Goal: Task Accomplishment & Management: Manage account settings

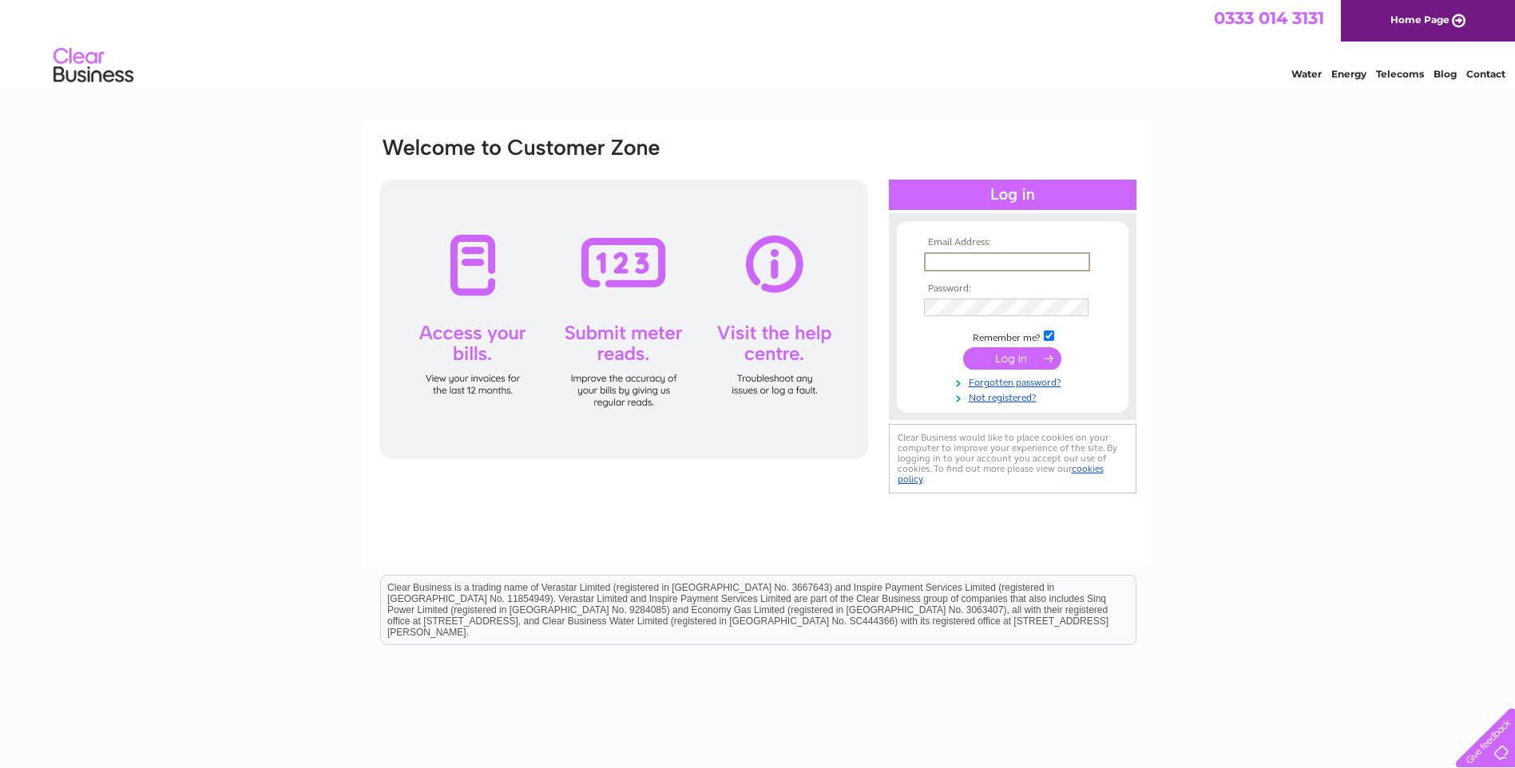
click at [939, 259] on input "text" at bounding box center [1007, 261] width 166 height 19
paste input "[EMAIL_ADDRESS][DOMAIN_NAME]"
type input "[EMAIL_ADDRESS][DOMAIN_NAME]"
click at [963, 347] on input "submit" at bounding box center [1012, 358] width 98 height 22
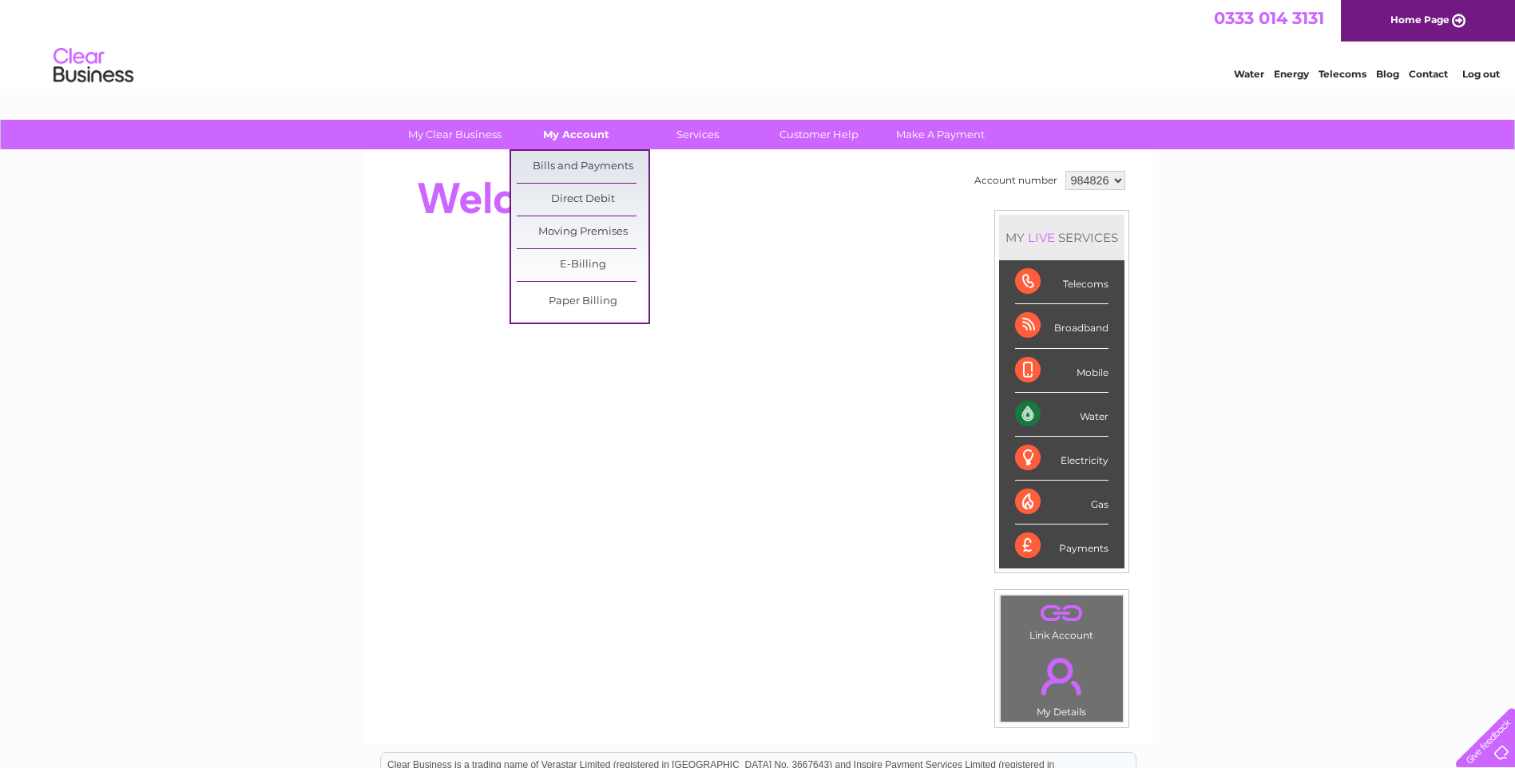
click at [575, 122] on link "My Account" at bounding box center [576, 135] width 132 height 30
click at [575, 161] on link "Bills and Payments" at bounding box center [583, 167] width 132 height 32
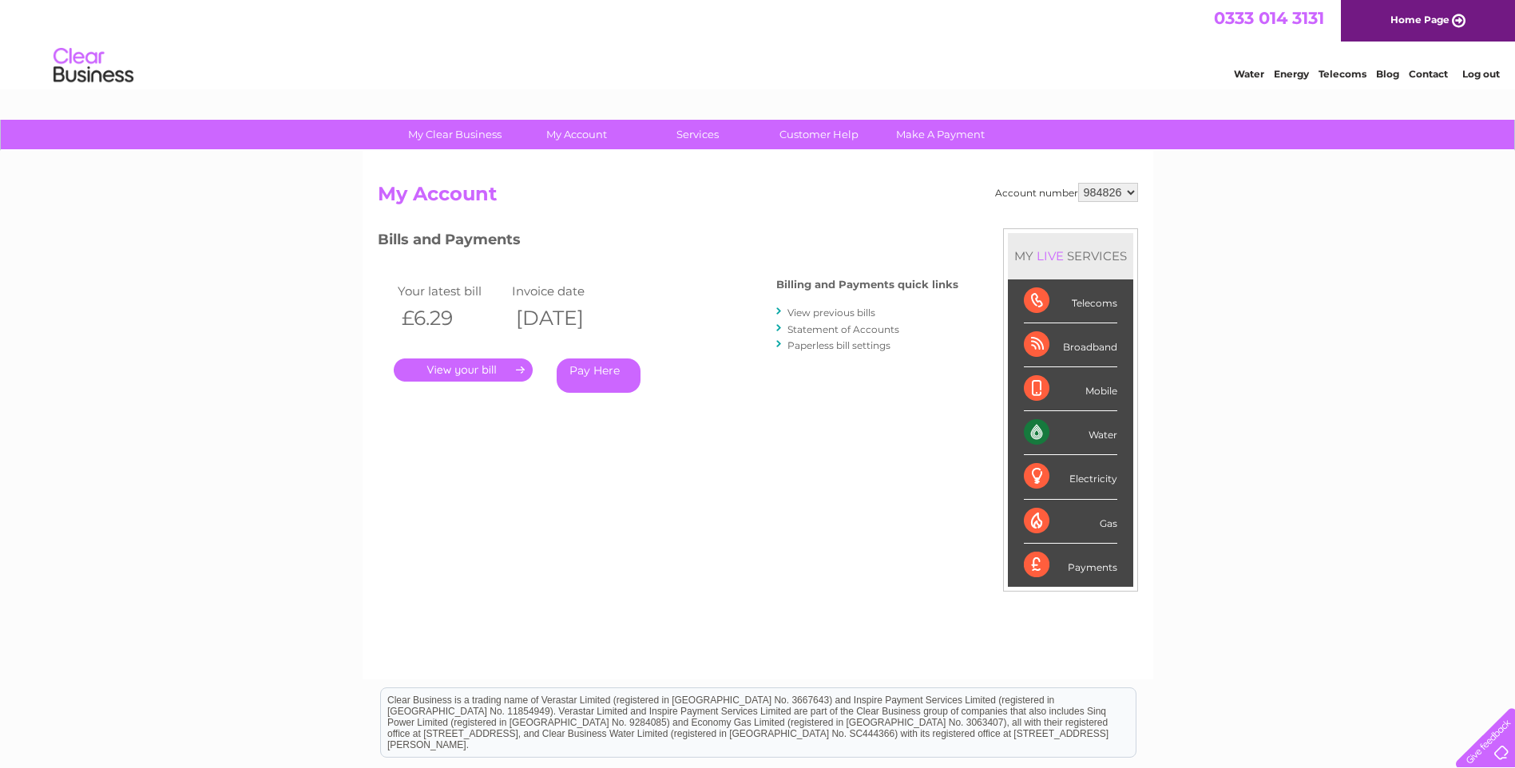
click at [458, 365] on link "." at bounding box center [463, 370] width 139 height 23
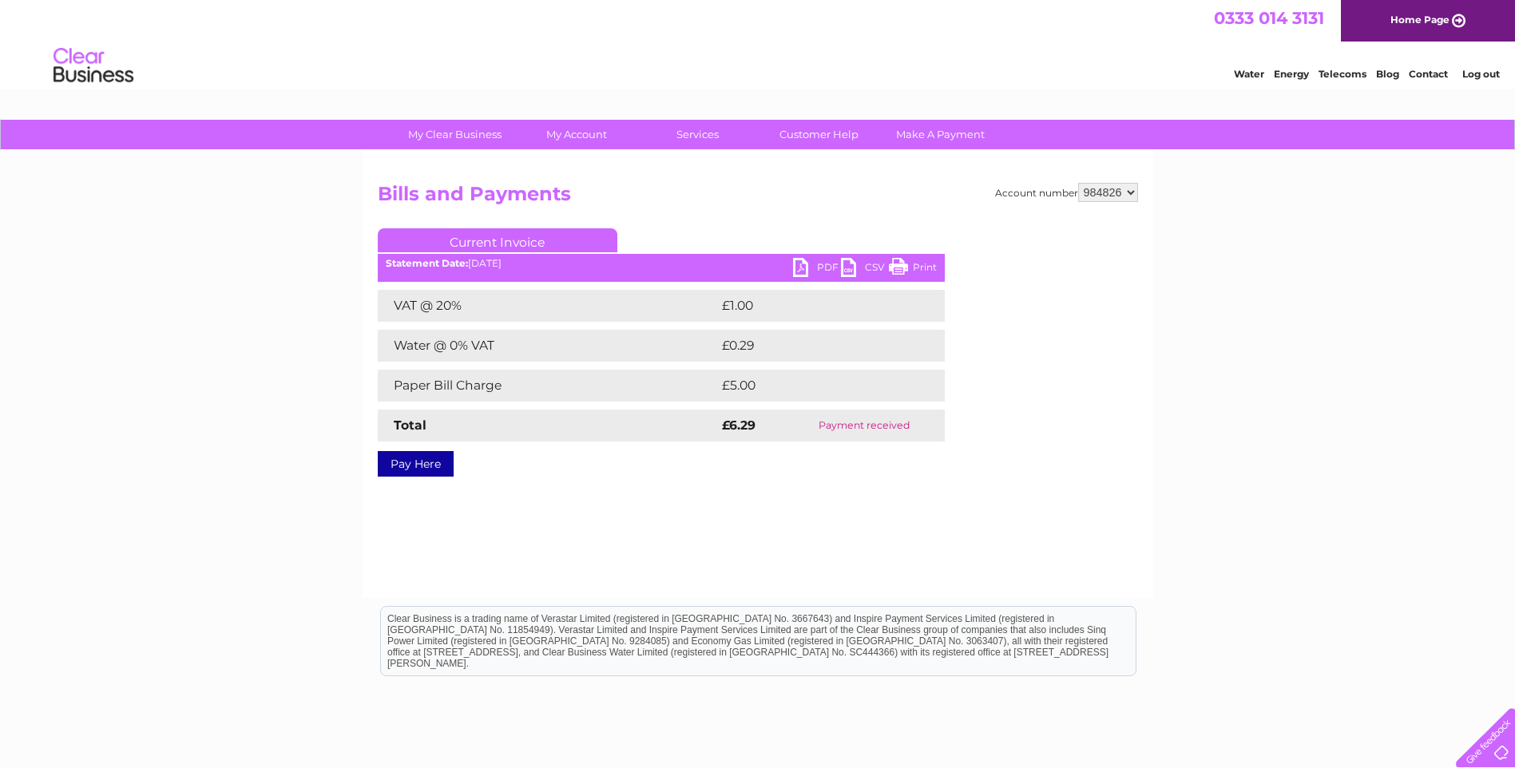
click at [815, 265] on link "PDF" at bounding box center [817, 269] width 48 height 23
